Goal: Task Accomplishment & Management: Complete application form

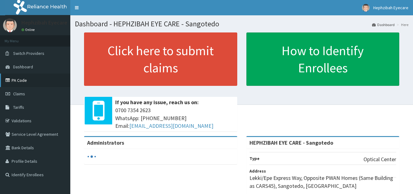
drag, startPoint x: 0, startPoint y: 0, endPoint x: 22, endPoint y: 81, distance: 83.6
click at [22, 81] on link "PA Code" at bounding box center [35, 79] width 70 height 13
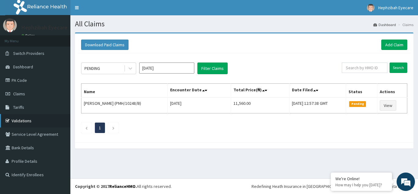
click at [21, 121] on link "Validations" at bounding box center [35, 120] width 70 height 13
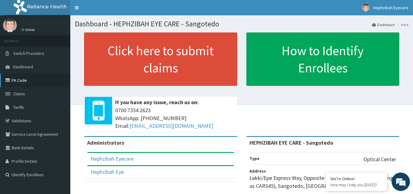
click at [35, 80] on link "PA Code" at bounding box center [35, 79] width 70 height 13
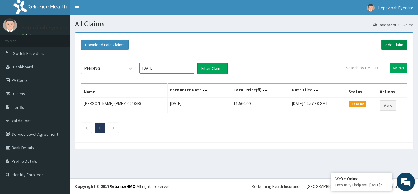
click at [391, 41] on link "Add Claim" at bounding box center [394, 44] width 26 height 10
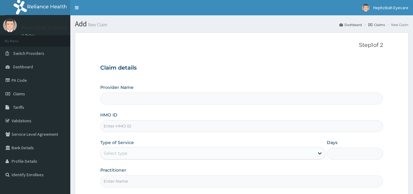
type input "HEPHZIBAH EYE CARE - Sangotedo"
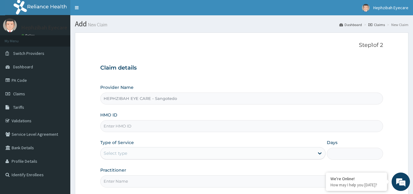
click at [132, 127] on input "HMO ID" at bounding box center [241, 126] width 283 height 12
type input "HAV/10002/D"
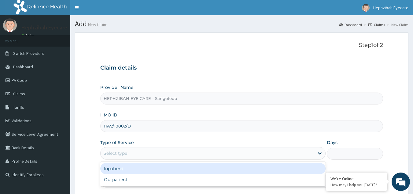
click at [268, 152] on div "Select type" at bounding box center [208, 153] width 214 height 10
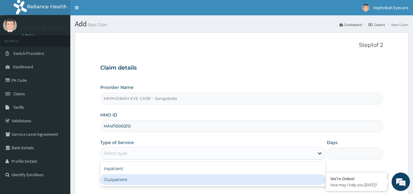
click at [200, 178] on div "Outpatient" at bounding box center [212, 179] width 225 height 11
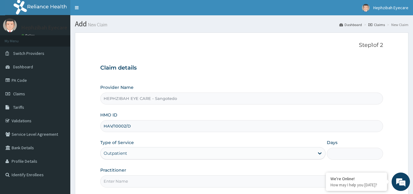
type input "1"
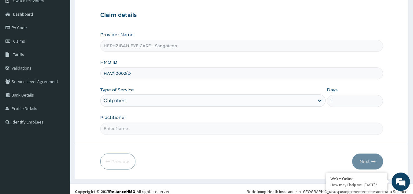
scroll to position [58, 0]
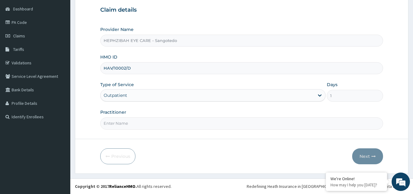
click at [143, 124] on input "Practitioner" at bounding box center [241, 123] width 283 height 12
type input "DR [PERSON_NAME]"
click at [368, 157] on button "Next" at bounding box center [367, 156] width 31 height 16
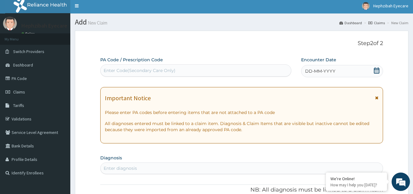
scroll to position [0, 0]
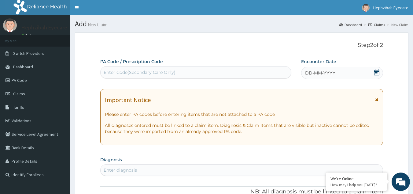
click at [136, 70] on div "Enter Code(Secondary Care Only)" at bounding box center [140, 72] width 72 height 6
paste input "PA/F32D43"
type input "PA/F32D43"
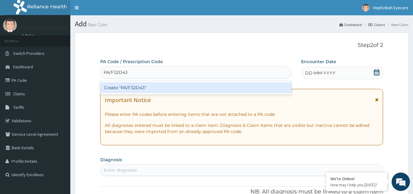
click at [148, 90] on div "Create "PA/F32D43"" at bounding box center [195, 87] width 191 height 11
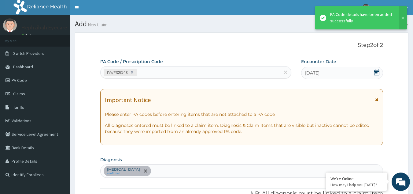
scroll to position [158, 0]
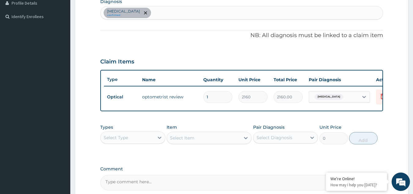
drag, startPoint x: 308, startPoint y: 109, endPoint x: 351, endPoint y: 111, distance: 43.1
click at [351, 111] on div "Type Name Quantity Unit Price Total Price Pair Diagnosis Actions Optical optome…" at bounding box center [241, 90] width 283 height 41
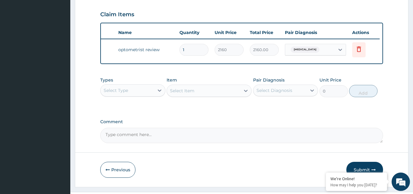
scroll to position [223, 0]
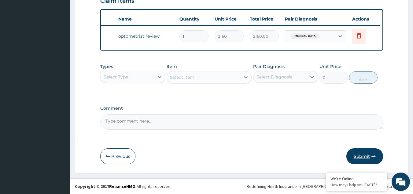
click at [356, 153] on button "Submit" at bounding box center [364, 156] width 37 height 16
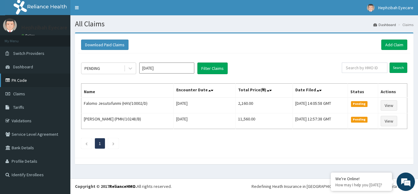
click at [24, 79] on link "PA Code" at bounding box center [35, 79] width 70 height 13
click at [397, 43] on link "Add Claim" at bounding box center [394, 44] width 26 height 10
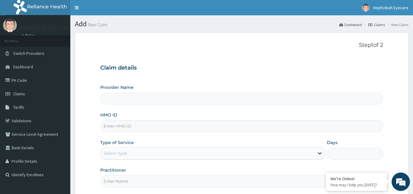
type input "HEPHZIBAH EYE CARE - Sangotedo"
click at [159, 99] on input "HEPHZIBAH EYE CARE - Sangotedo" at bounding box center [241, 98] width 283 height 12
click at [130, 125] on input "HMO ID" at bounding box center [241, 126] width 283 height 12
type input "HAV/10002/D"
click at [142, 150] on div "Select type" at bounding box center [208, 153] width 214 height 10
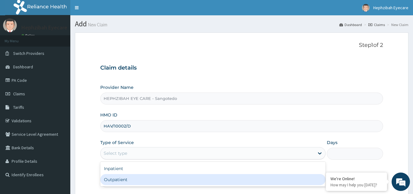
click at [121, 178] on div "Outpatient" at bounding box center [212, 179] width 225 height 11
type input "1"
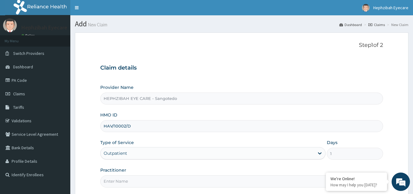
click at [110, 182] on input "Practitioner" at bounding box center [241, 181] width 283 height 12
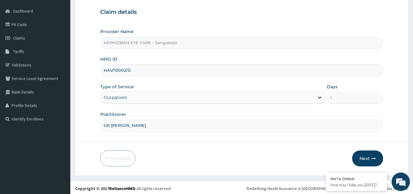
scroll to position [58, 0]
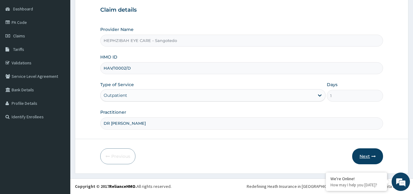
type input "DR [PERSON_NAME]"
click at [368, 152] on button "Next" at bounding box center [367, 156] width 31 height 16
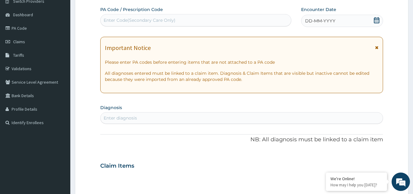
scroll to position [0, 0]
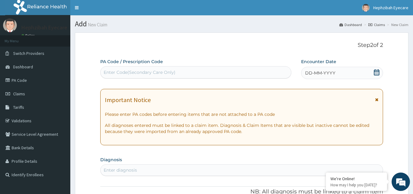
click at [151, 64] on label "PA Code / Prescription Code" at bounding box center [131, 61] width 63 height 6
click at [146, 68] on div "Enter Code(Secondary Care Only)" at bounding box center [196, 72] width 191 height 10
paste input "PA/B50B11"
type input "PA/B50B11"
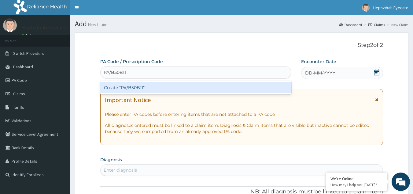
click at [139, 84] on div "Create "PA/B50B11"" at bounding box center [195, 87] width 191 height 11
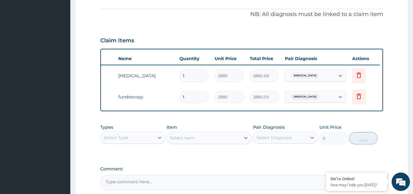
scroll to position [244, 0]
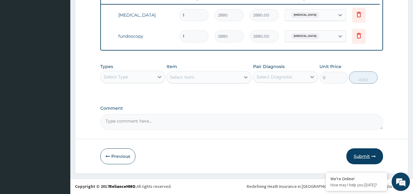
click at [371, 154] on icon "button" at bounding box center [373, 156] width 4 height 4
